Goal: Transaction & Acquisition: Purchase product/service

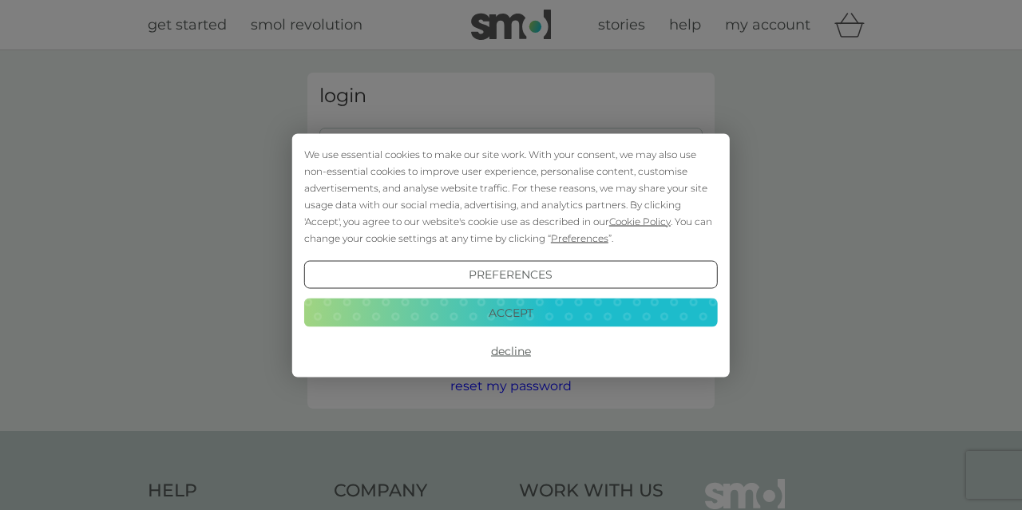
click at [531, 320] on button "Accept" at bounding box center [511, 313] width 414 height 29
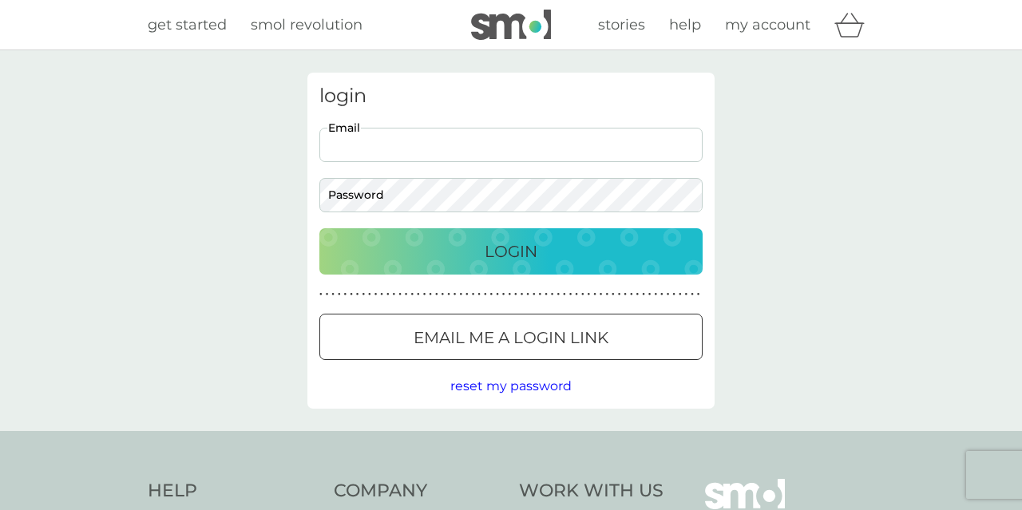
click at [385, 139] on input "Email" at bounding box center [510, 145] width 383 height 34
type input "[EMAIL_ADDRESS][DOMAIN_NAME]"
click at [319, 228] on button "Login" at bounding box center [510, 251] width 383 height 46
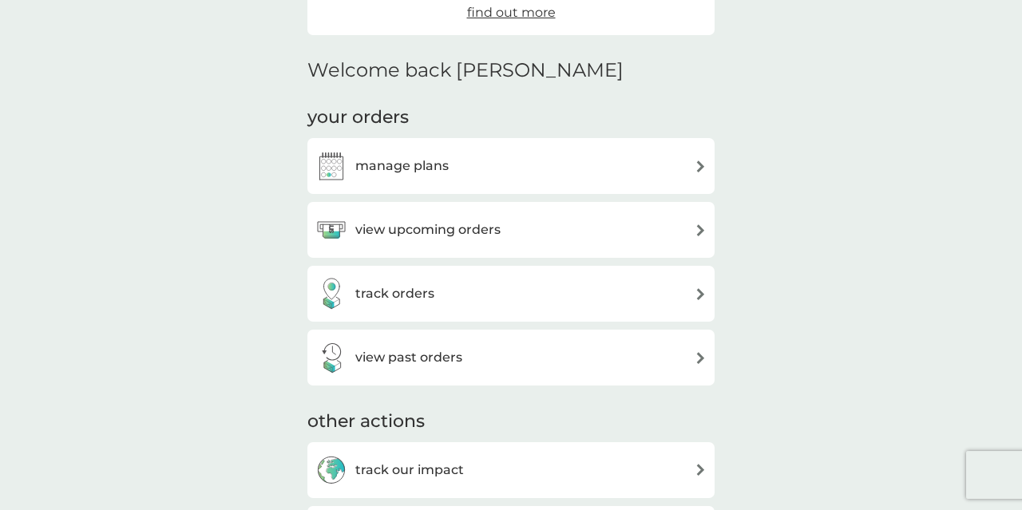
scroll to position [332, 0]
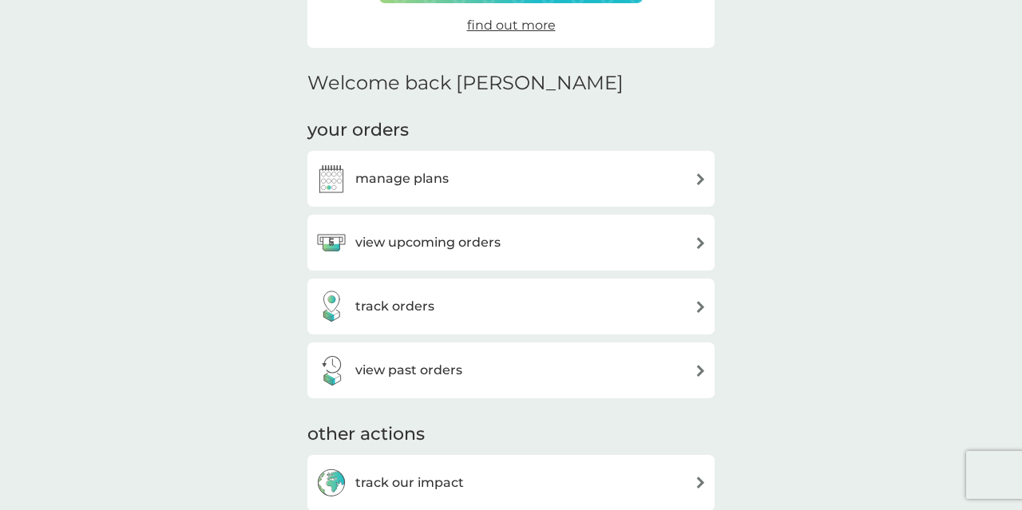
click at [470, 176] on div "manage plans" at bounding box center [510, 179] width 391 height 32
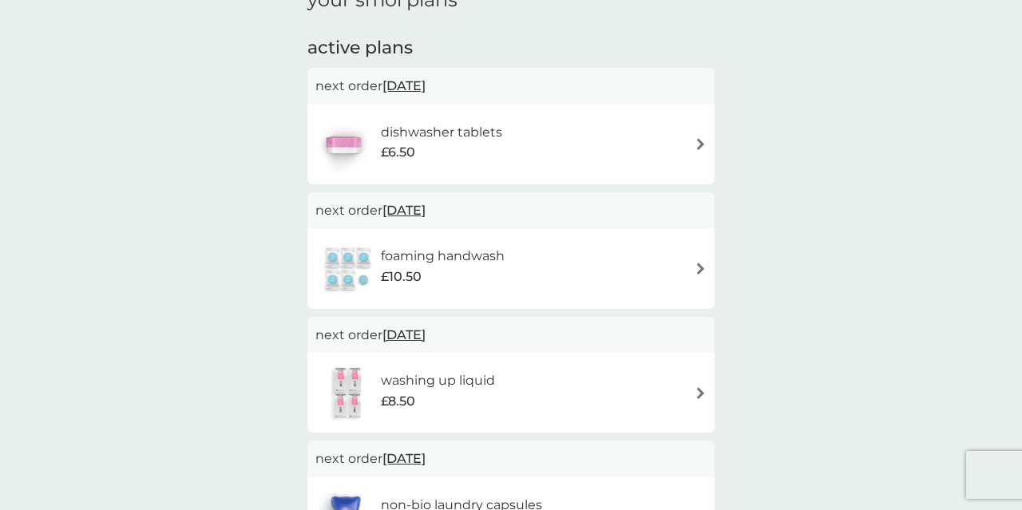
scroll to position [498, 0]
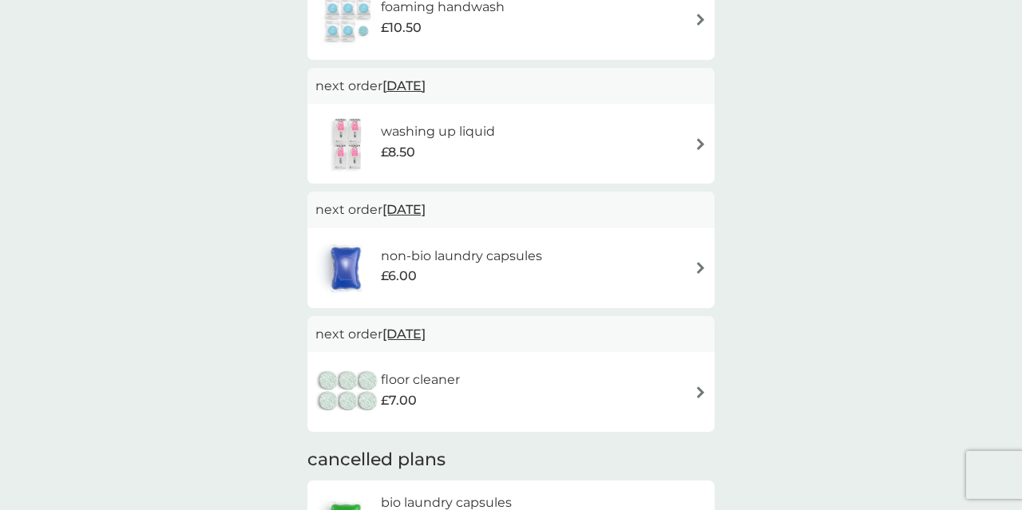
click at [509, 255] on h6 "non-bio laundry capsules" at bounding box center [461, 256] width 161 height 21
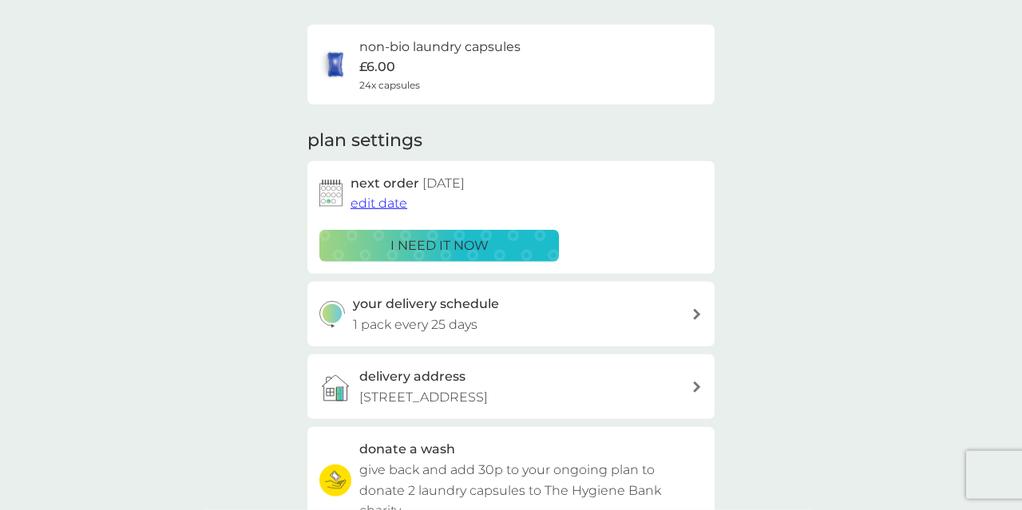
scroll to position [166, 0]
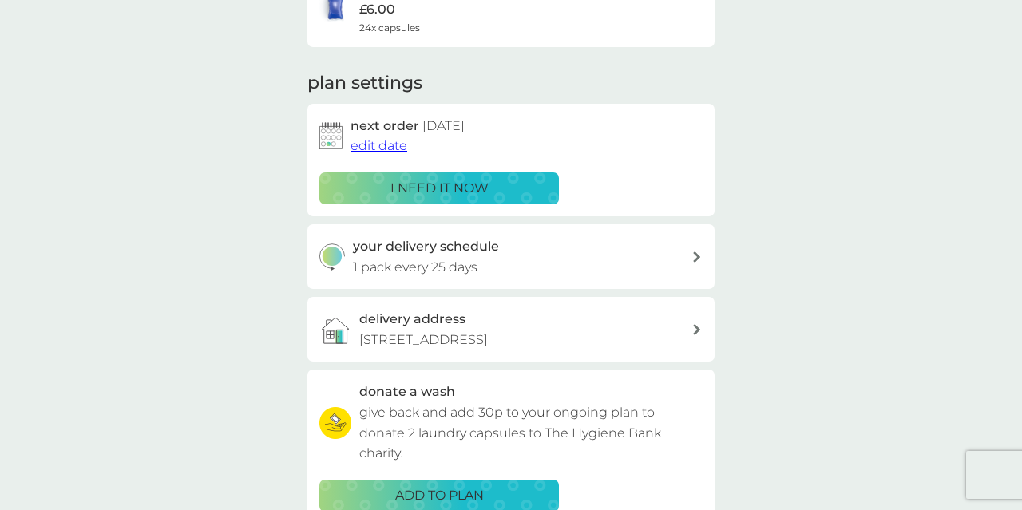
click at [493, 200] on button "i need it now" at bounding box center [439, 188] width 240 height 32
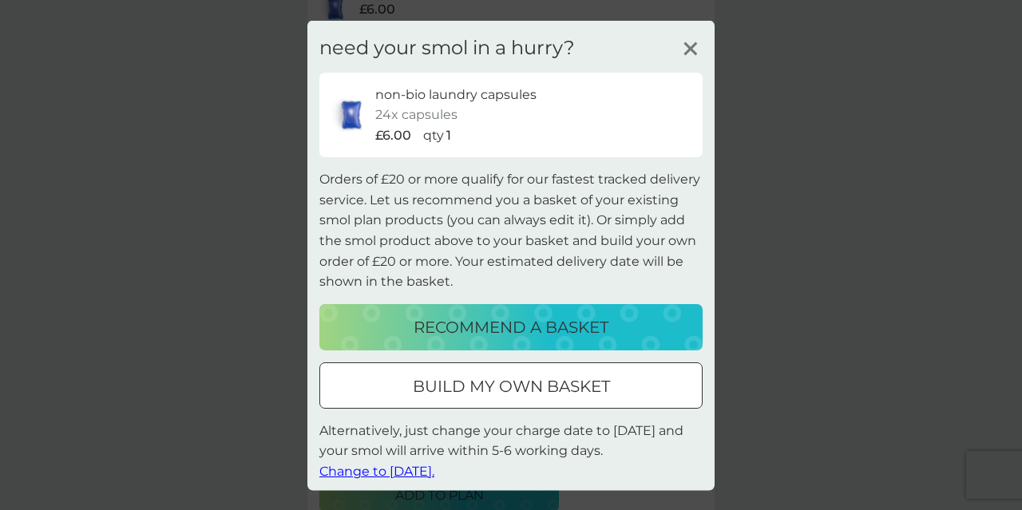
click at [514, 389] on div at bounding box center [510, 386] width 57 height 17
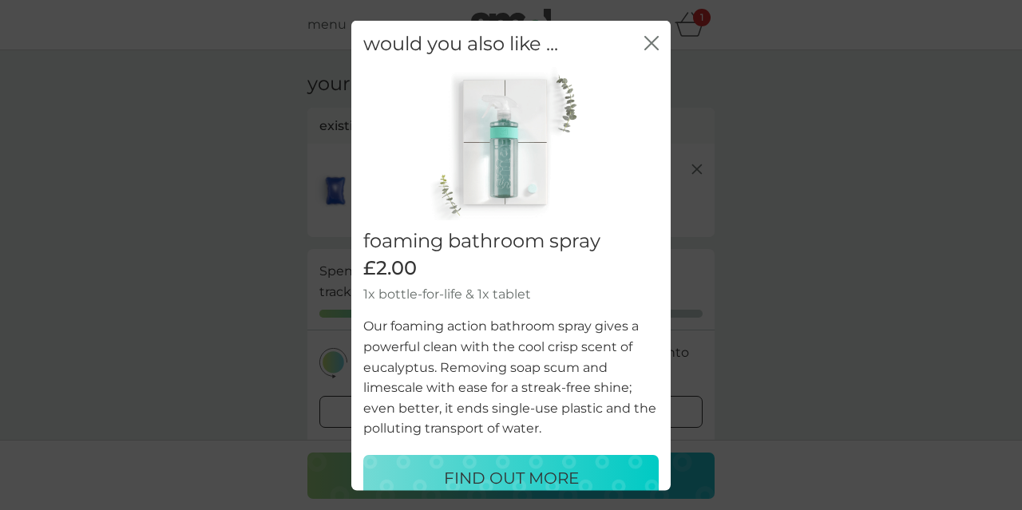
click at [654, 39] on icon "close" at bounding box center [651, 42] width 14 height 14
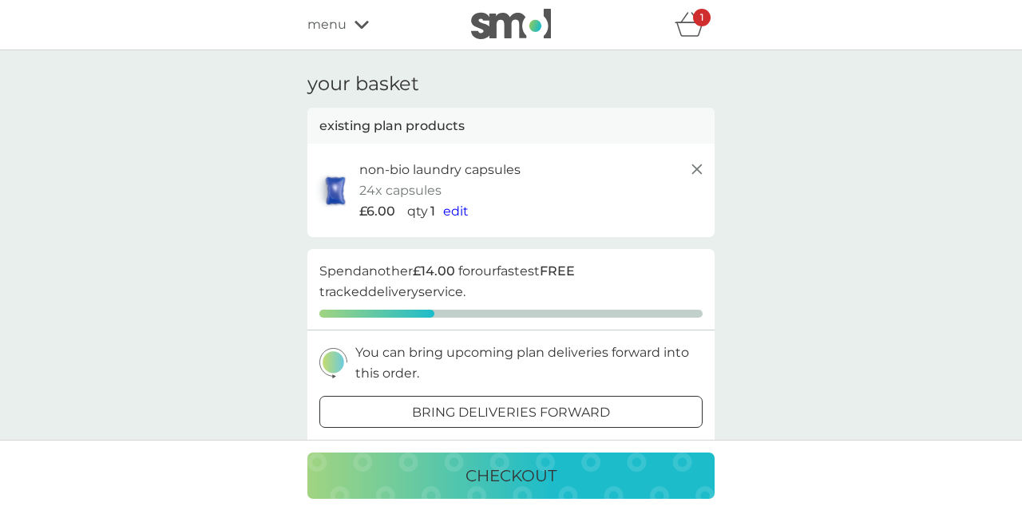
click at [455, 211] on span "edit" at bounding box center [456, 211] width 26 height 15
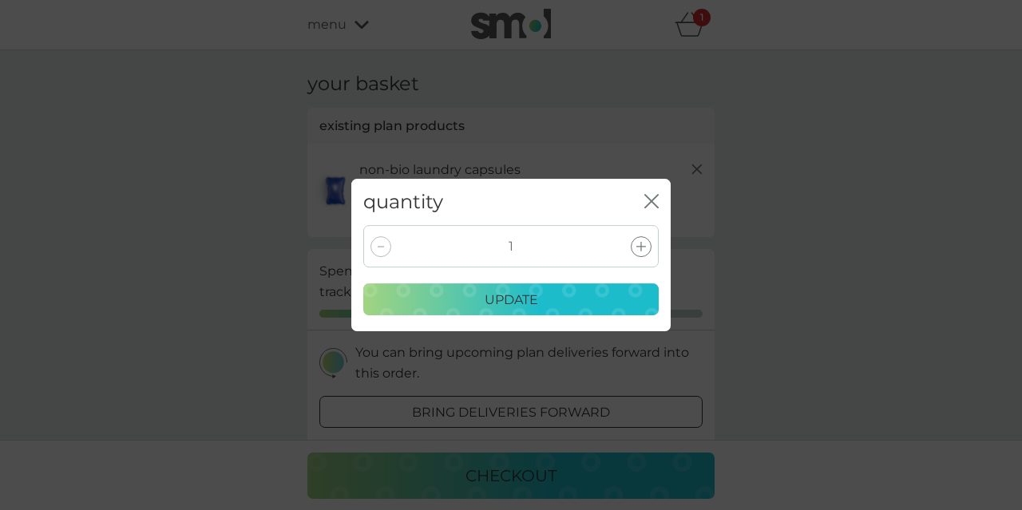
click at [644, 244] on icon at bounding box center [641, 247] width 10 height 10
click at [641, 246] on icon at bounding box center [641, 247] width 10 height 10
click at [577, 289] on button "update" at bounding box center [510, 299] width 295 height 32
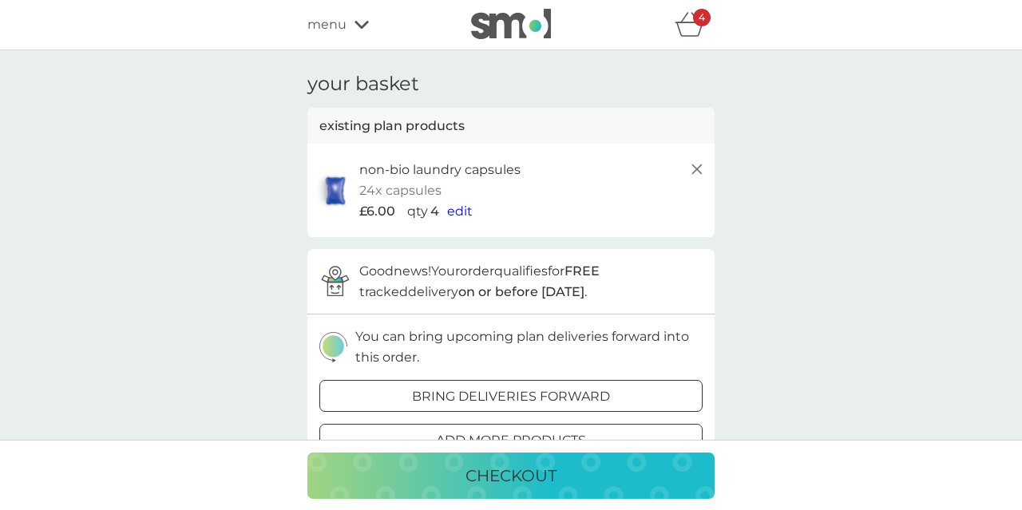
click at [454, 212] on span "edit" at bounding box center [460, 211] width 26 height 15
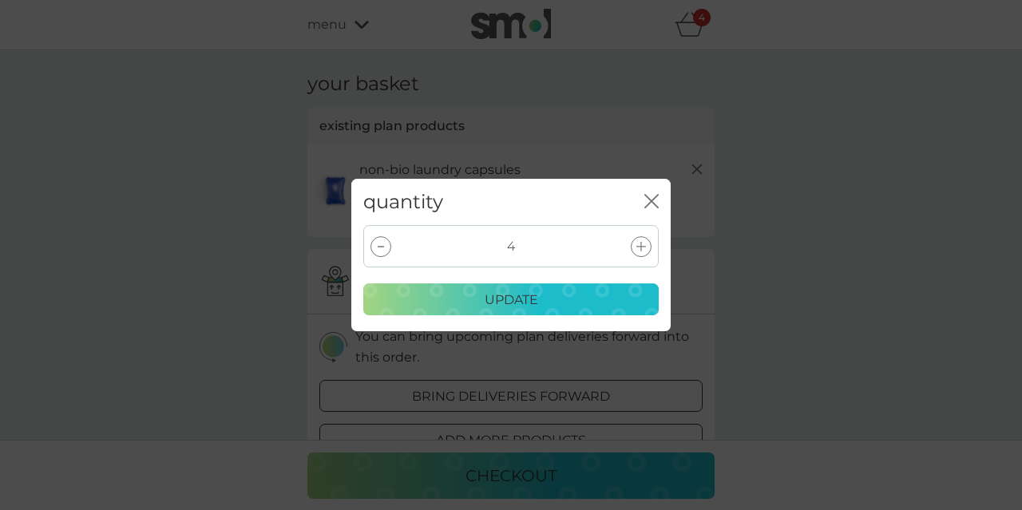
click at [387, 247] on div at bounding box center [381, 246] width 21 height 21
click at [646, 249] on div at bounding box center [641, 246] width 21 height 21
click at [472, 307] on div "update" at bounding box center [511, 300] width 275 height 21
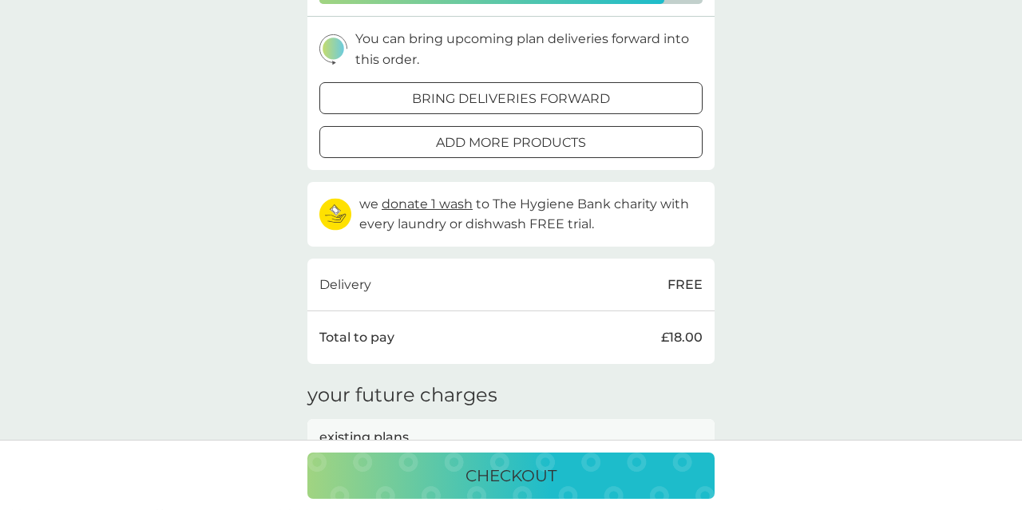
scroll to position [332, 0]
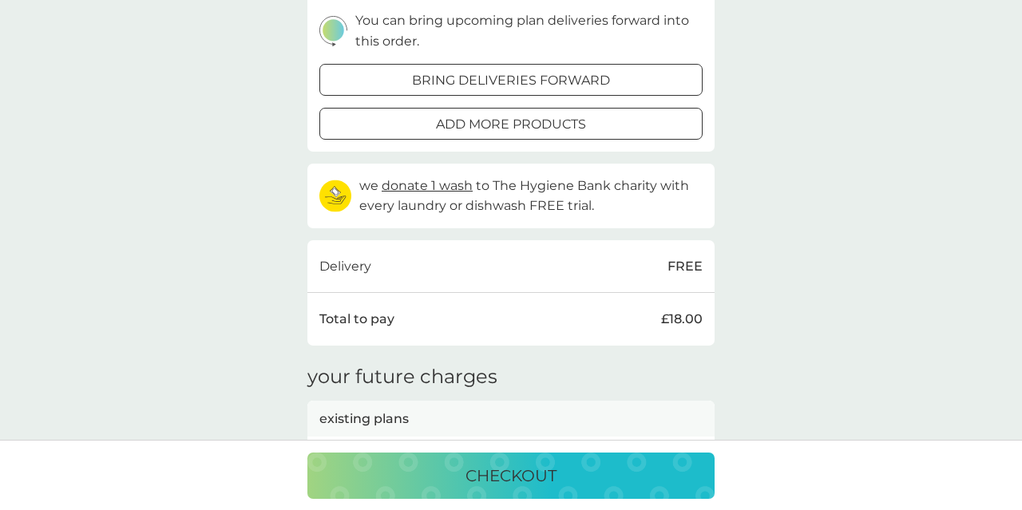
click at [462, 122] on p "add more products" at bounding box center [511, 124] width 150 height 21
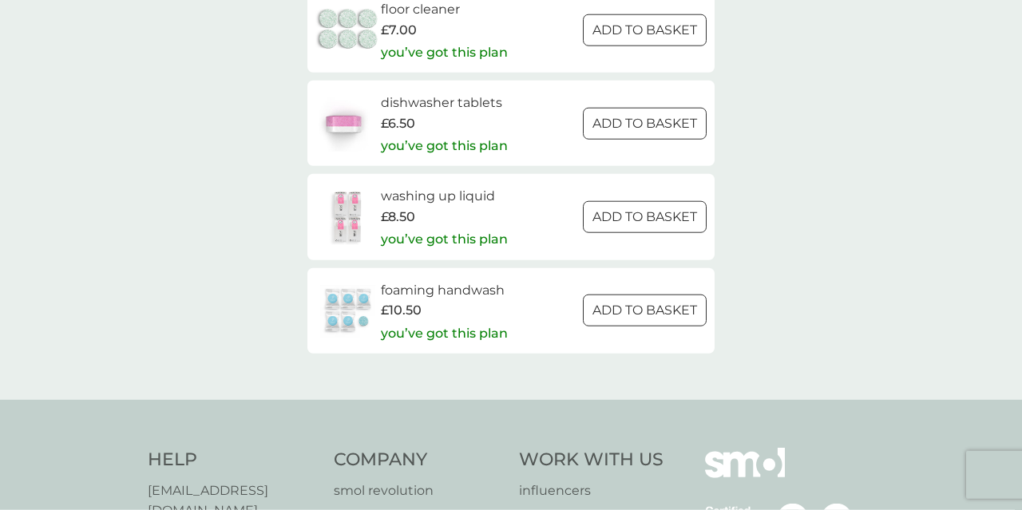
scroll to position [2491, 0]
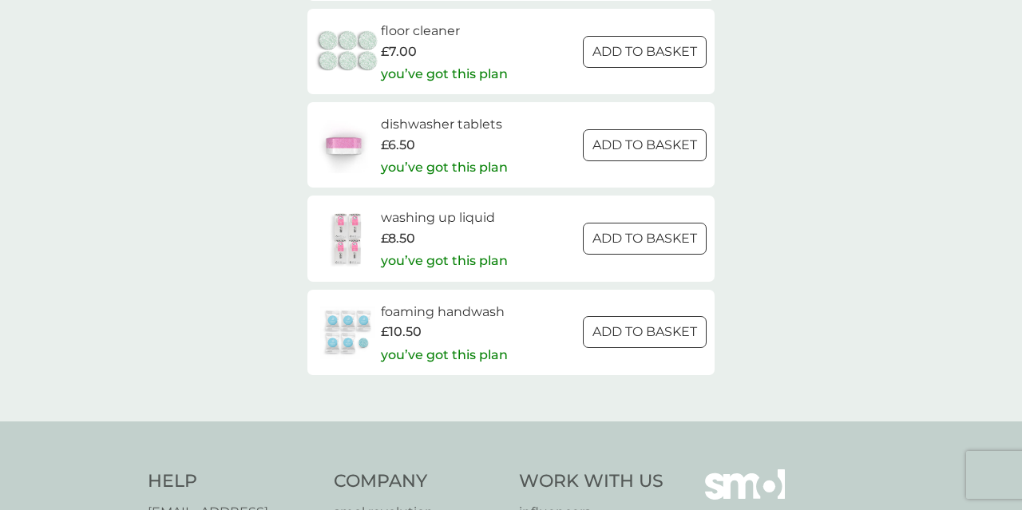
click at [628, 139] on div at bounding box center [644, 145] width 57 height 17
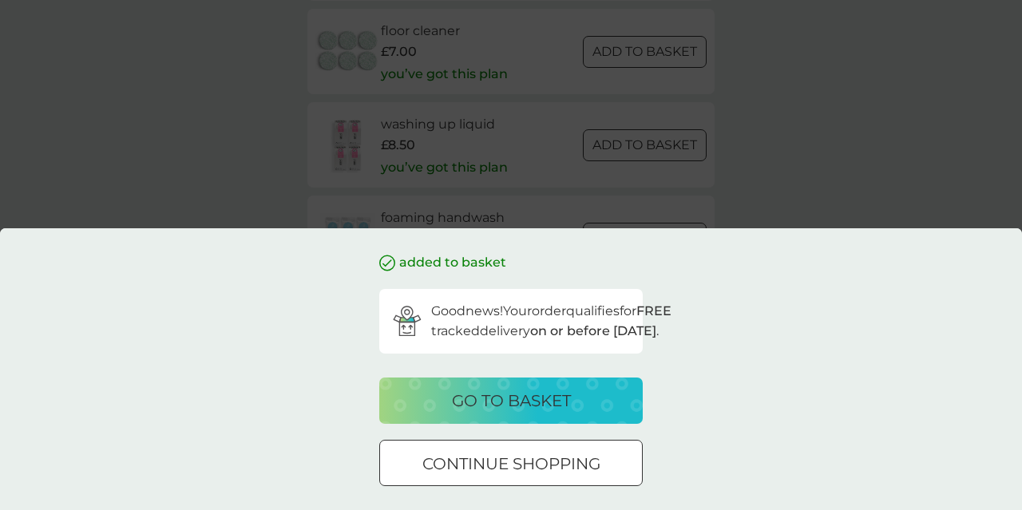
click at [502, 401] on p "go to basket" at bounding box center [511, 401] width 119 height 26
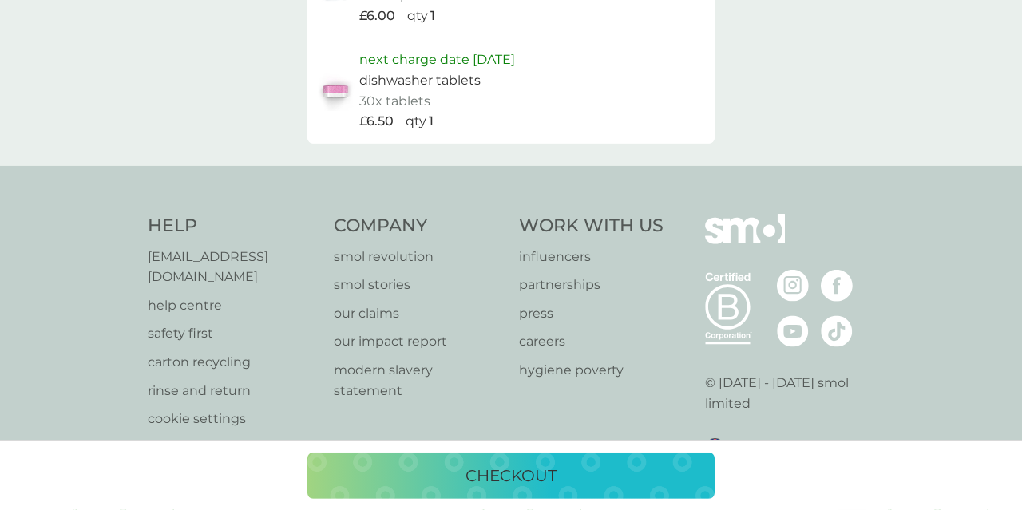
scroll to position [929, 0]
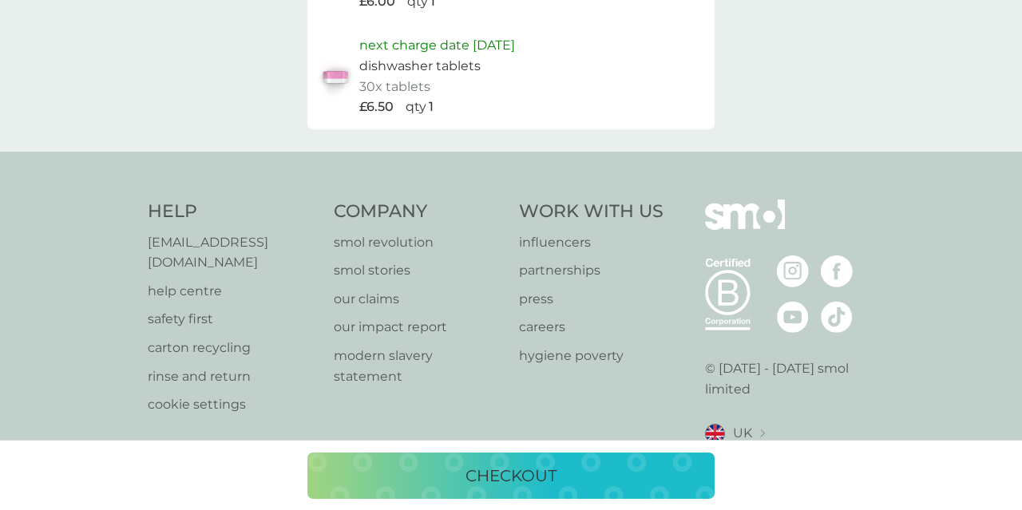
click at [528, 482] on p "checkout" at bounding box center [511, 476] width 91 height 26
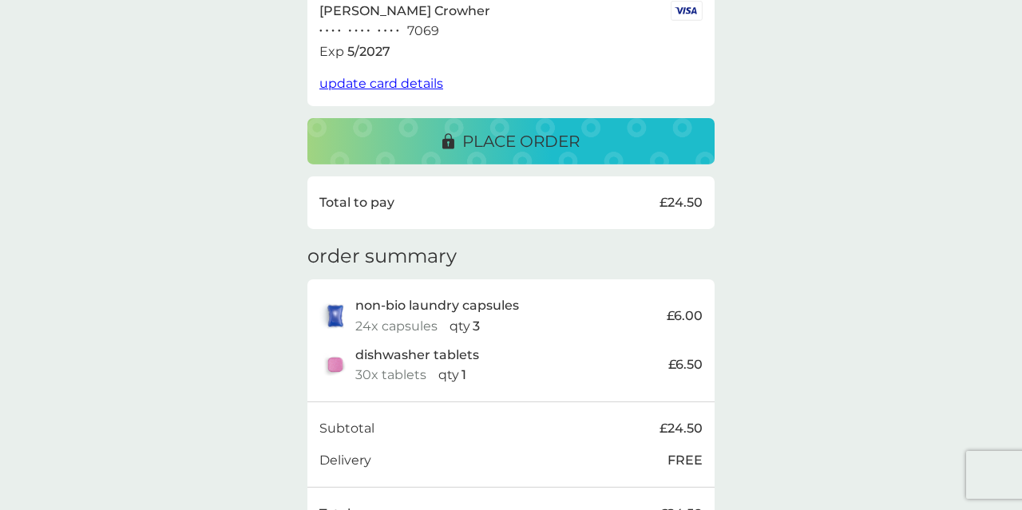
scroll to position [218, 0]
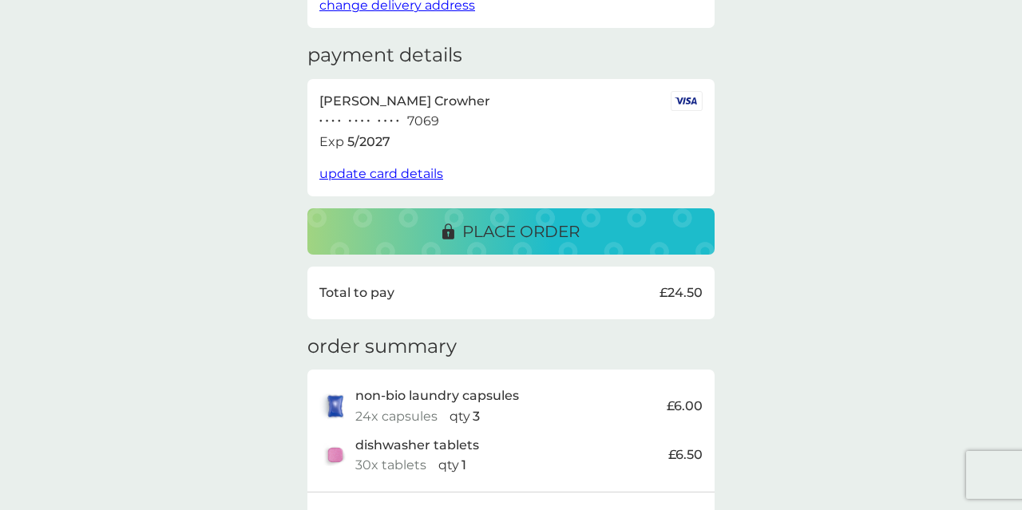
click at [469, 232] on p "place order" at bounding box center [520, 232] width 117 height 26
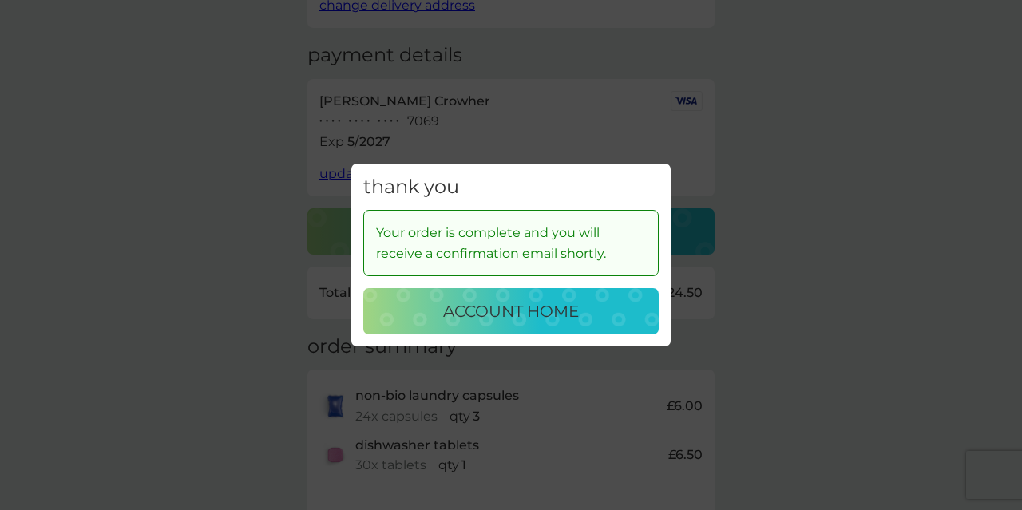
click at [496, 307] on p "account home" at bounding box center [511, 312] width 136 height 26
